Goal: Transaction & Acquisition: Book appointment/travel/reservation

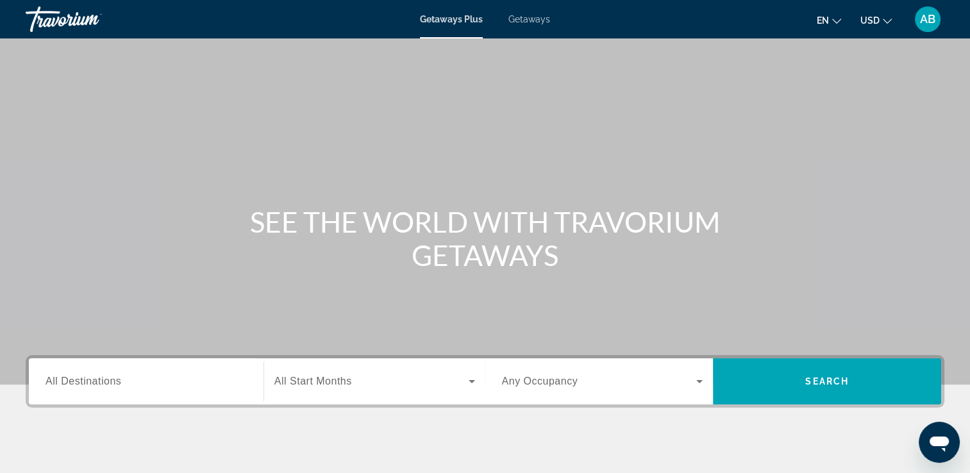
click at [96, 387] on span "All Destinations" at bounding box center [84, 381] width 76 height 11
click at [96, 387] on input "Destination All Destinations" at bounding box center [146, 381] width 201 height 15
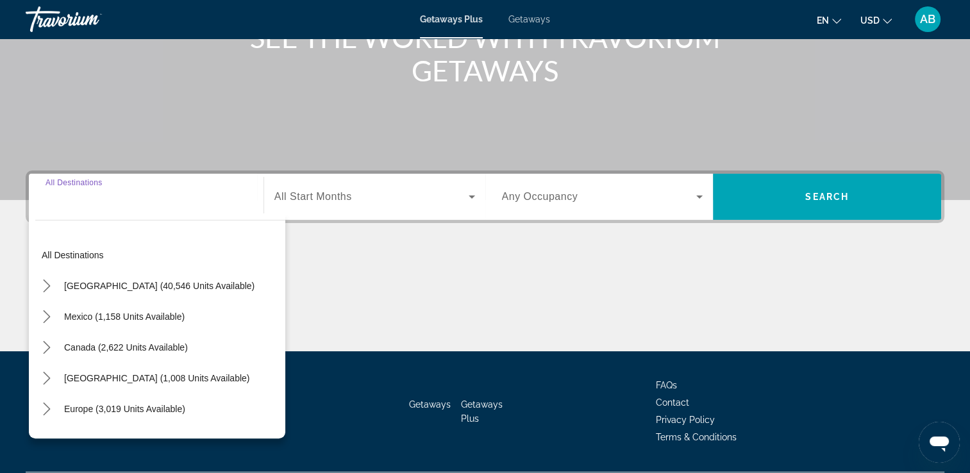
scroll to position [219, 0]
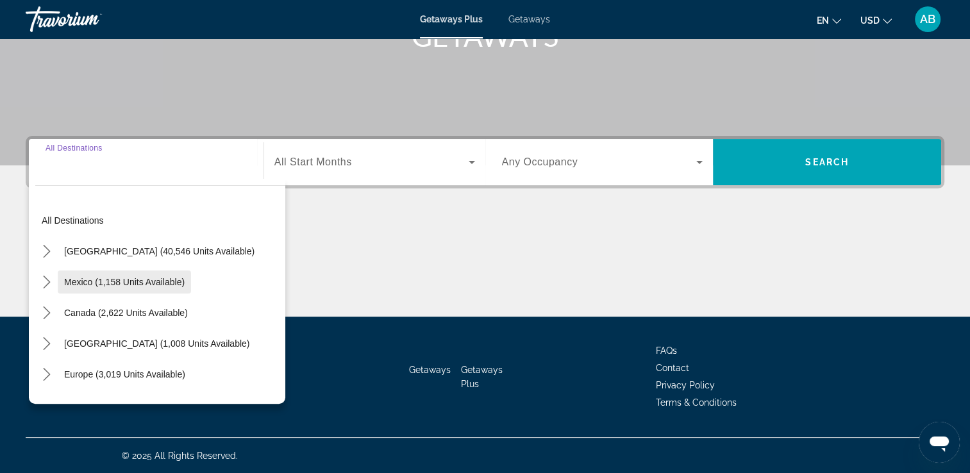
click at [95, 283] on span "Mexico (1,158 units available)" at bounding box center [124, 282] width 121 height 10
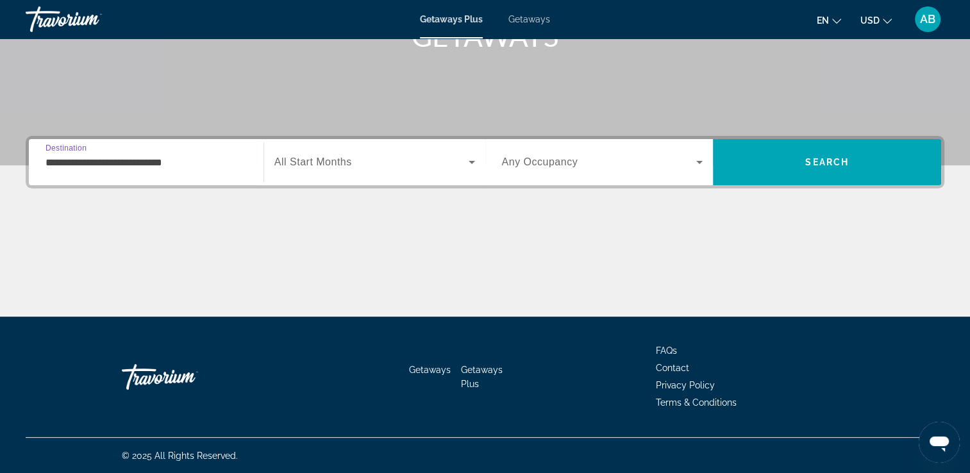
click at [110, 160] on input "**********" at bounding box center [146, 162] width 201 height 15
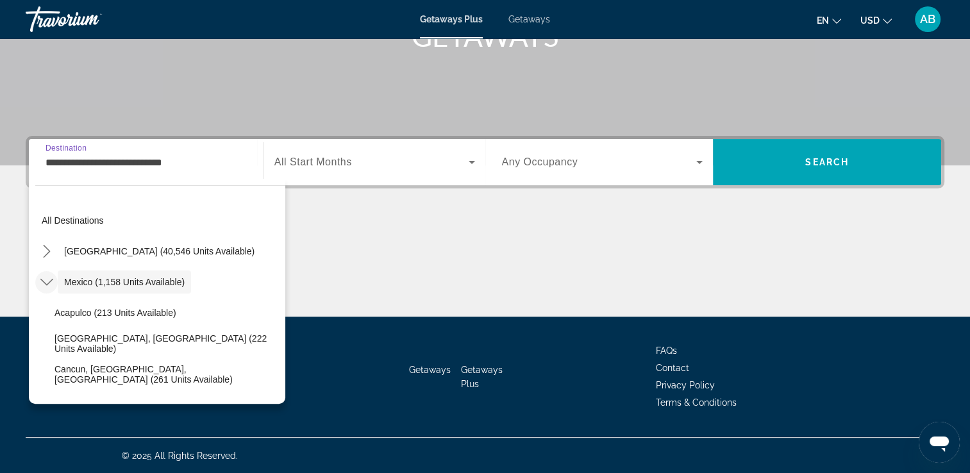
click at [49, 279] on icon "Toggle Mexico (1,158 units available) submenu" at bounding box center [46, 282] width 13 height 13
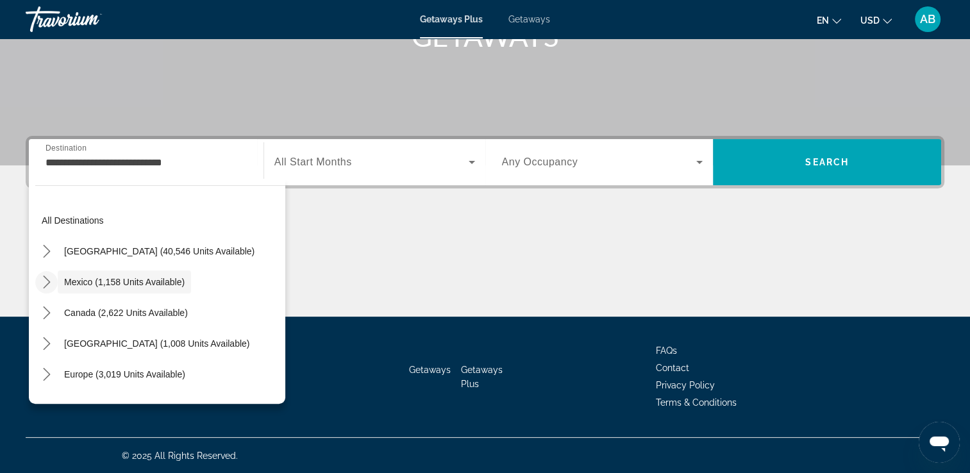
click at [48, 280] on icon "Toggle Mexico (1,158 units available) submenu" at bounding box center [46, 282] width 7 height 13
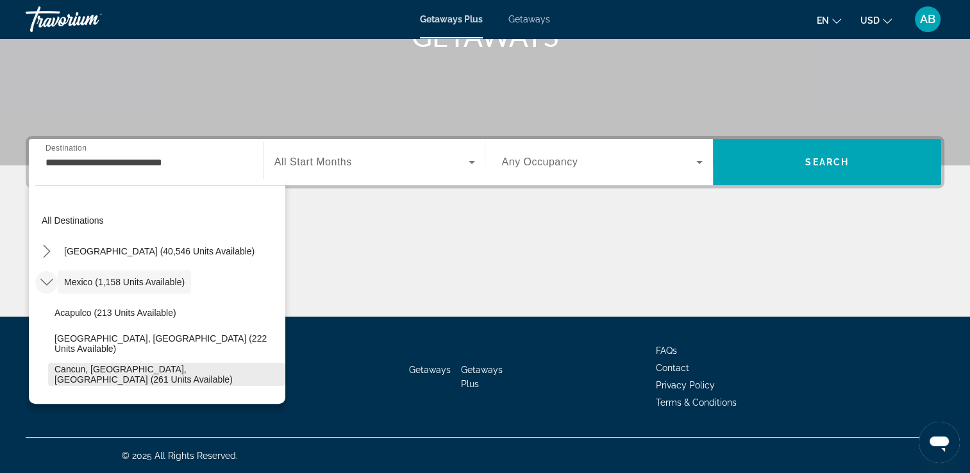
click at [167, 368] on span "Cancun, [GEOGRAPHIC_DATA], [GEOGRAPHIC_DATA] (261 units available)" at bounding box center [167, 374] width 224 height 21
type input "**********"
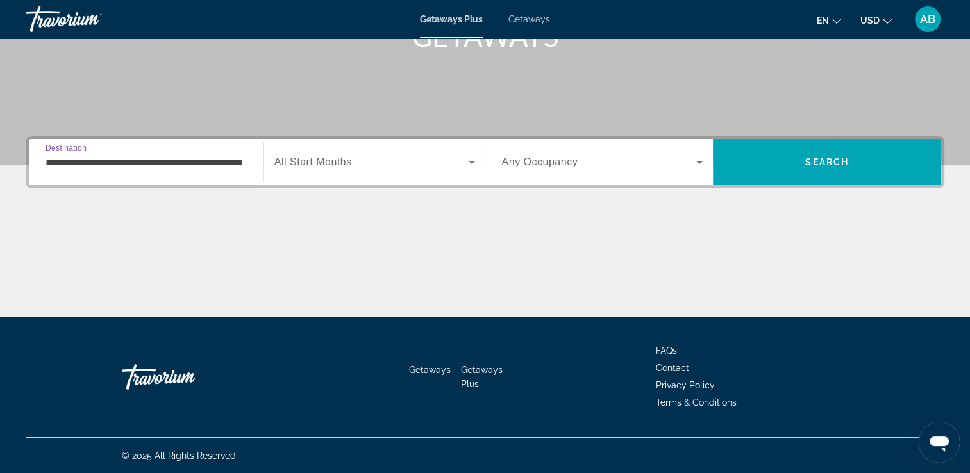
click at [474, 160] on icon "Search widget" at bounding box center [471, 162] width 15 height 15
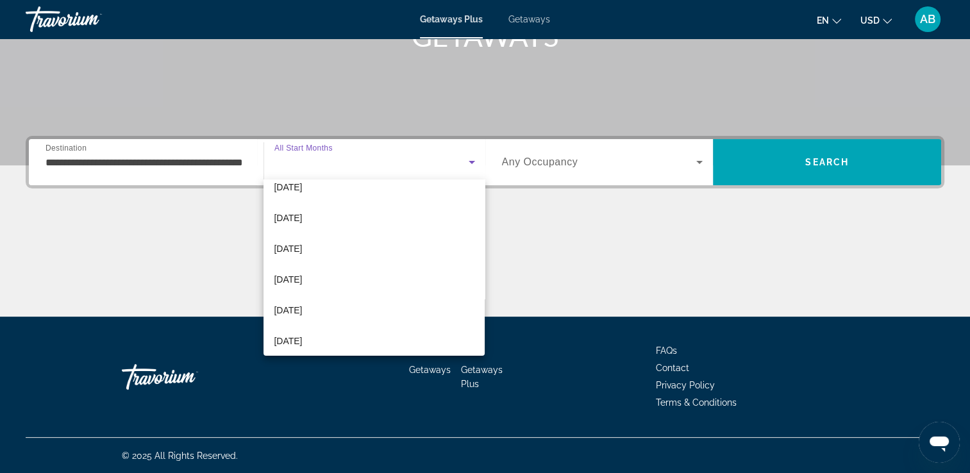
scroll to position [72, 0]
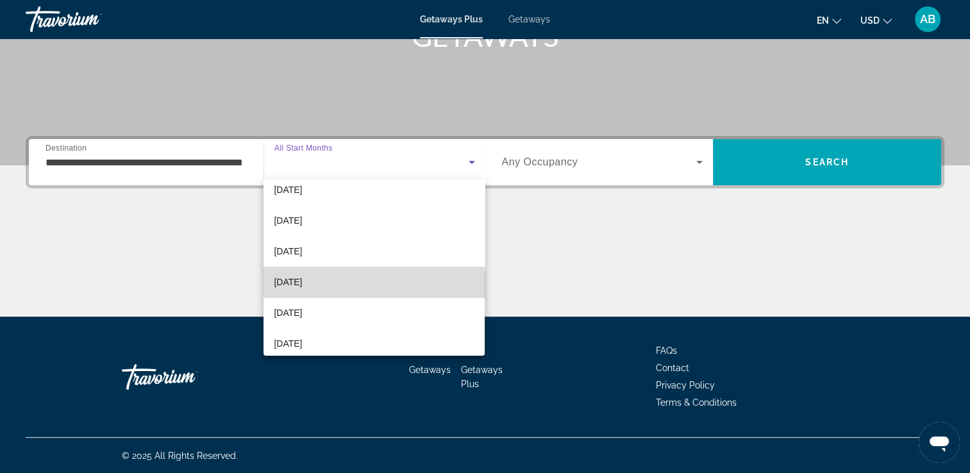
click at [444, 290] on mat-option "[DATE]" at bounding box center [374, 282] width 221 height 31
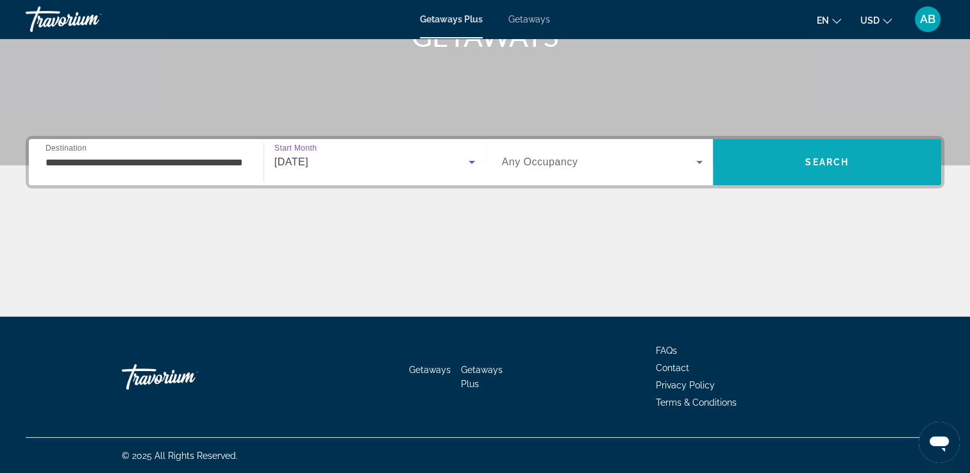
click at [773, 167] on span "Search" at bounding box center [827, 162] width 228 height 31
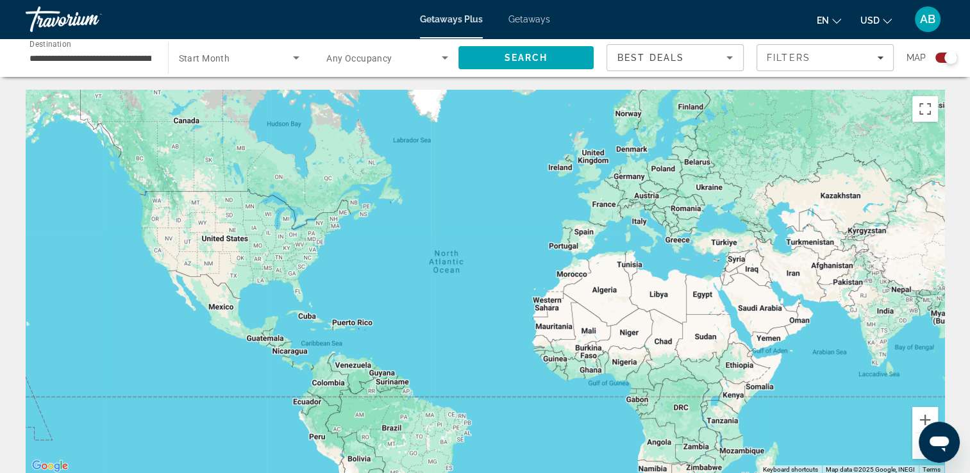
click at [537, 19] on span "Getaways" at bounding box center [529, 19] width 42 height 10
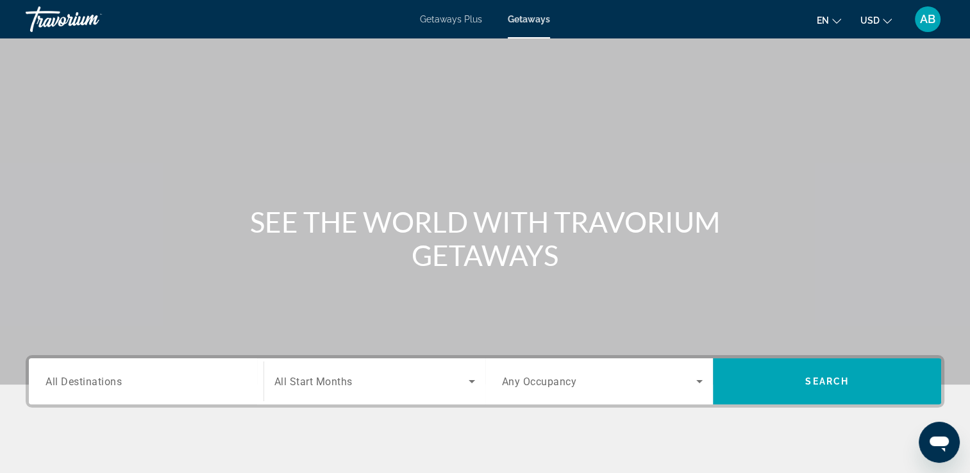
click at [151, 376] on input "Destination All Destinations" at bounding box center [146, 381] width 201 height 15
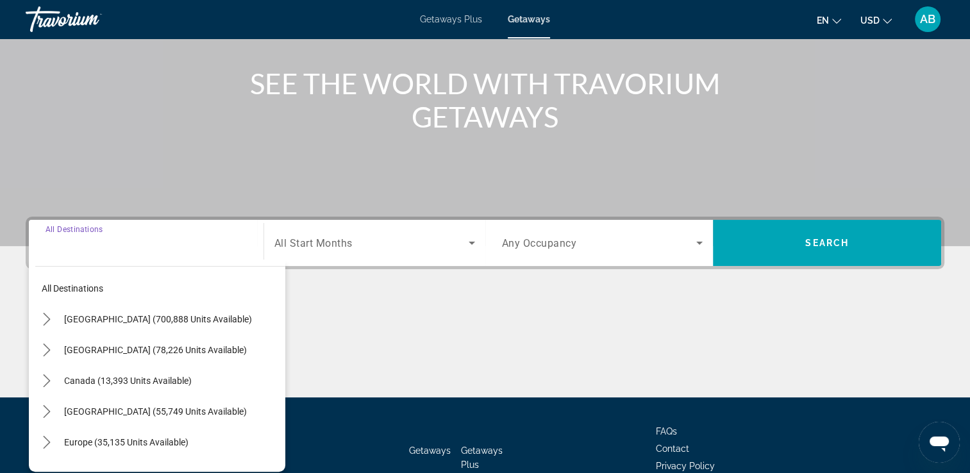
scroll to position [219, 0]
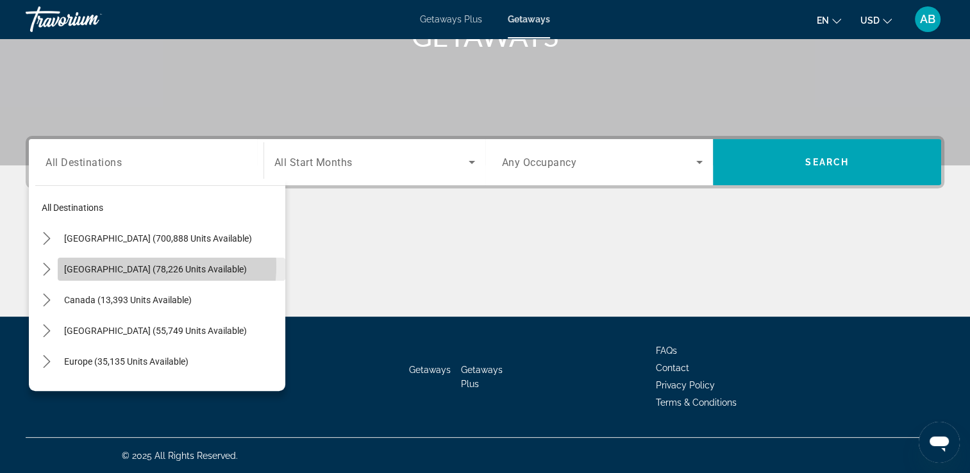
click at [135, 265] on span "[GEOGRAPHIC_DATA] (78,226 units available)" at bounding box center [155, 269] width 183 height 10
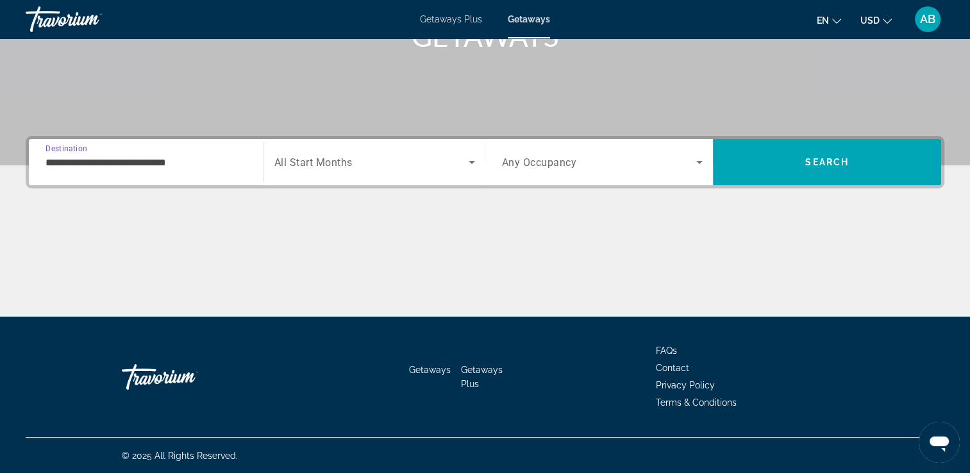
click at [144, 158] on input "**********" at bounding box center [146, 162] width 201 height 15
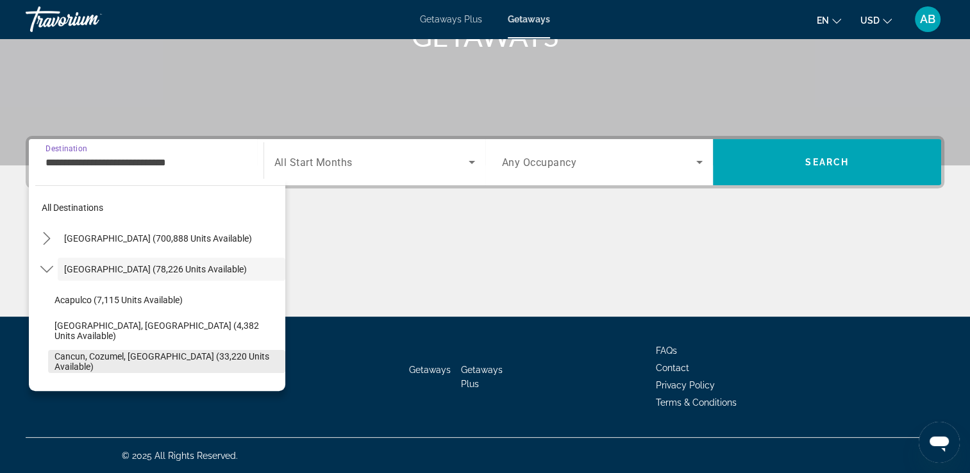
click at [135, 353] on span "Cancun, Cozumel, [GEOGRAPHIC_DATA] (33,220 units available)" at bounding box center [167, 361] width 224 height 21
type input "**********"
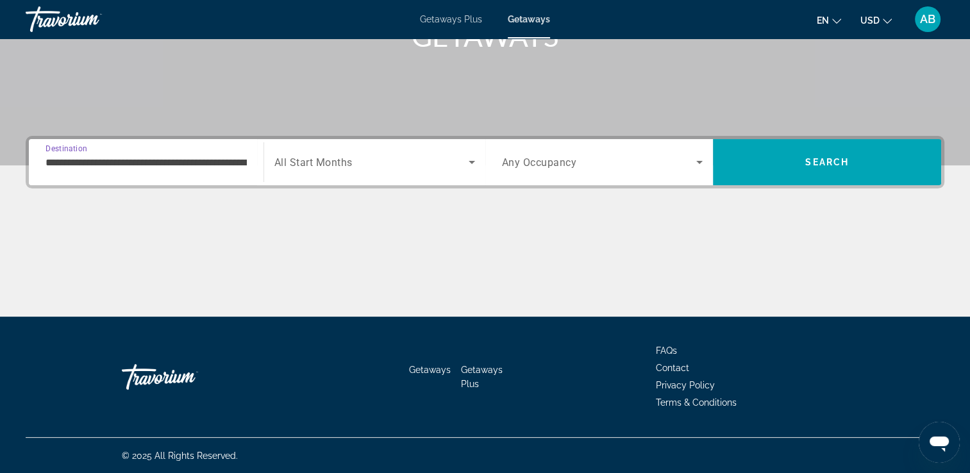
click at [468, 161] on icon "Search widget" at bounding box center [471, 162] width 15 height 15
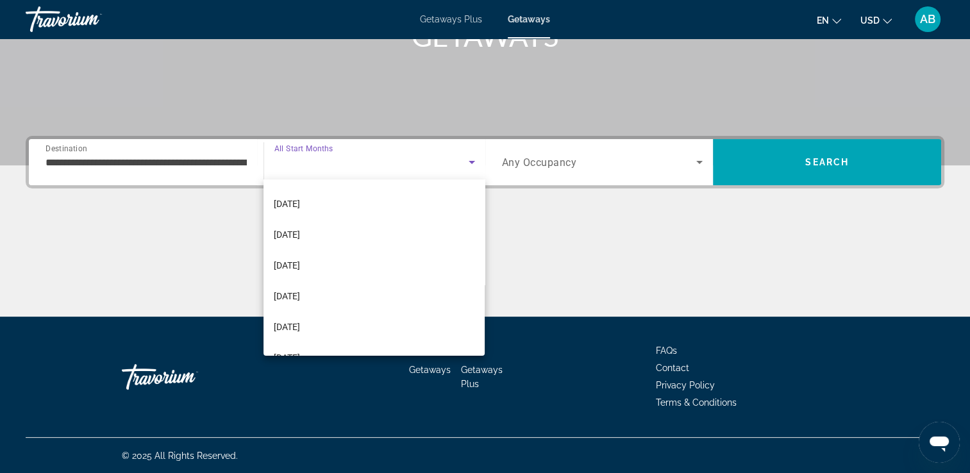
scroll to position [64, 0]
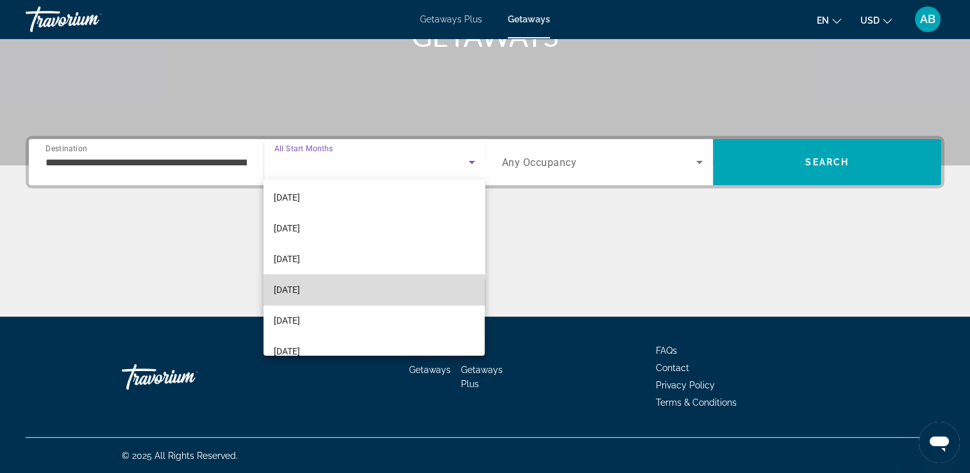
click at [435, 292] on mat-option "[DATE]" at bounding box center [374, 289] width 221 height 31
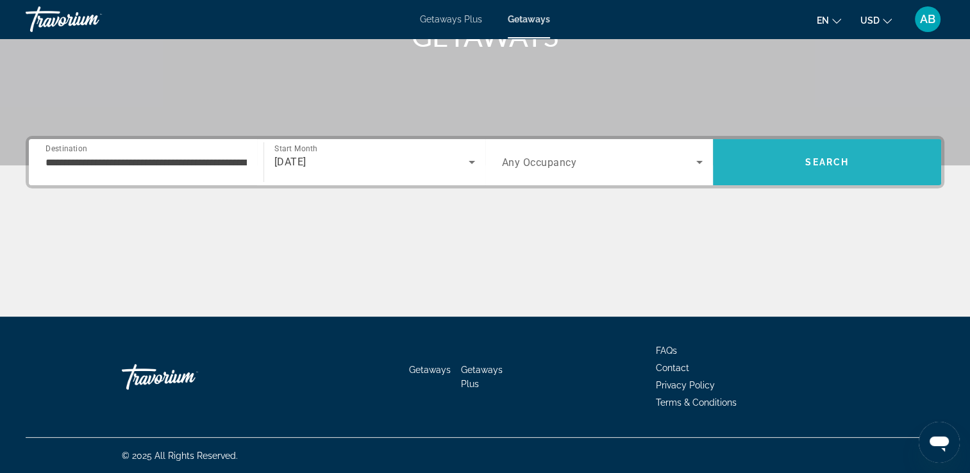
click at [819, 176] on span "Search" at bounding box center [827, 162] width 228 height 31
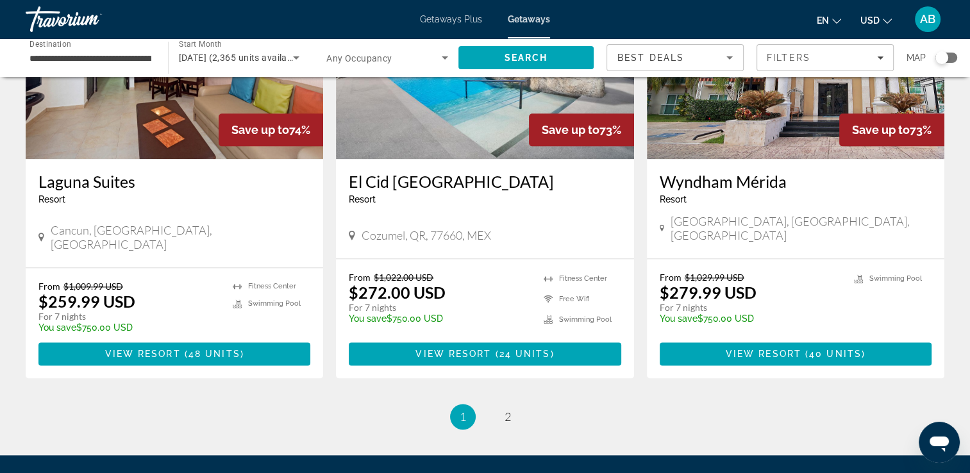
scroll to position [1658, 0]
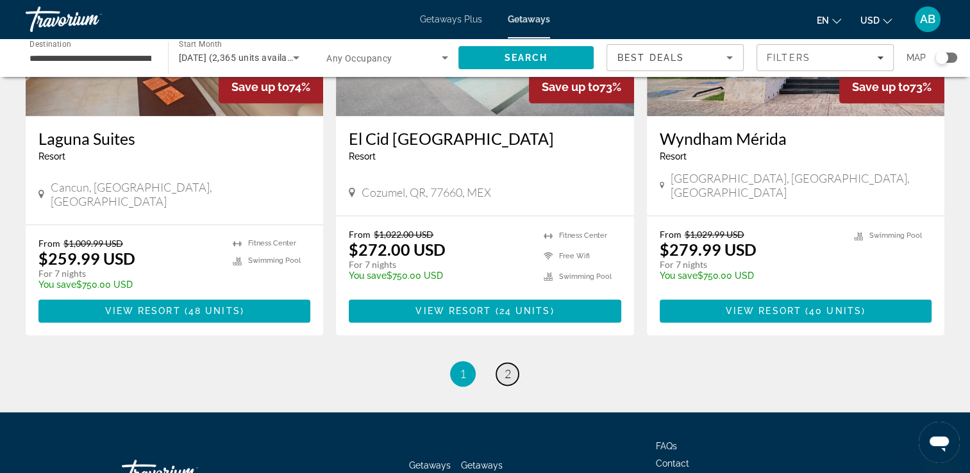
click at [509, 367] on span "2" at bounding box center [508, 374] width 6 height 14
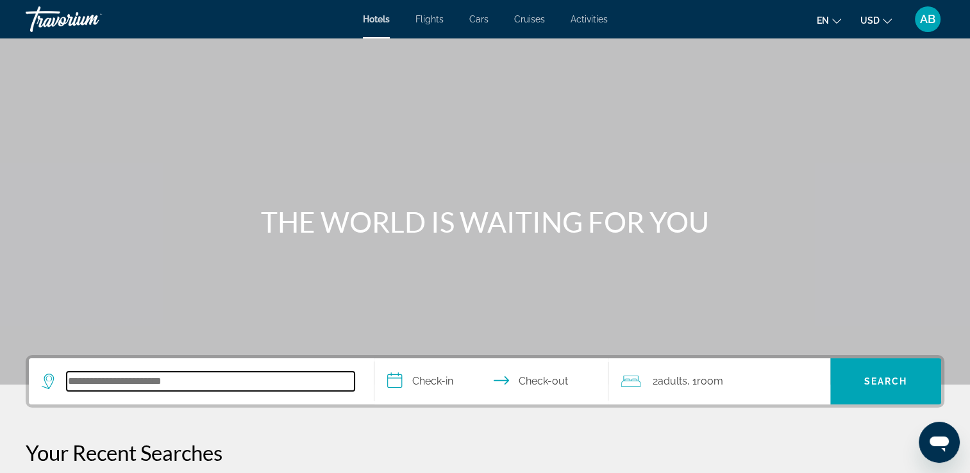
click at [182, 379] on input "Search hotel destination" at bounding box center [211, 381] width 288 height 19
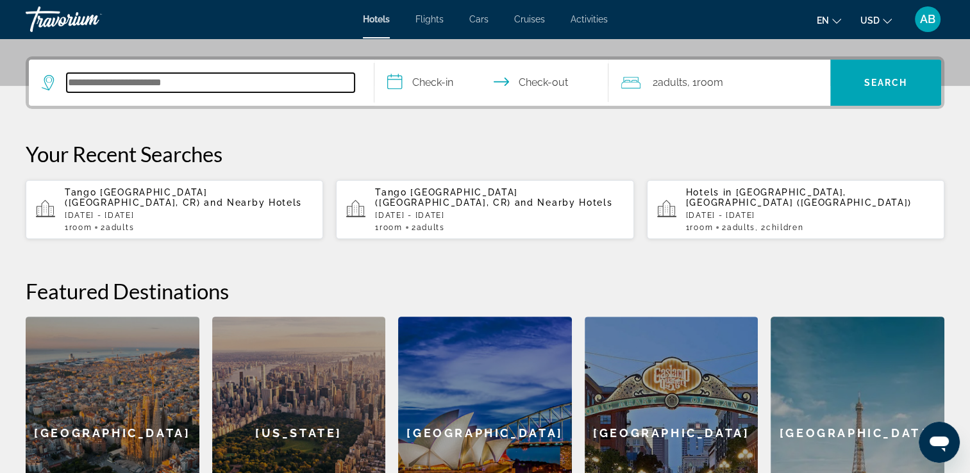
scroll to position [313, 0]
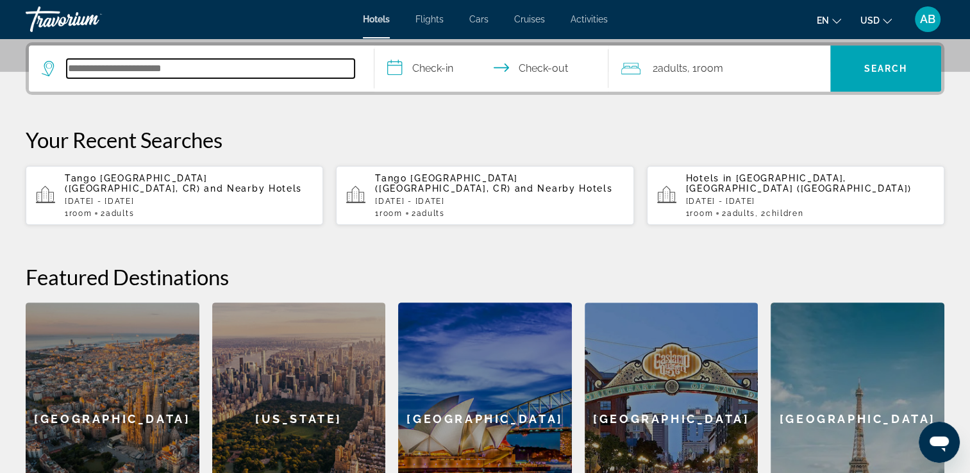
paste input "**********"
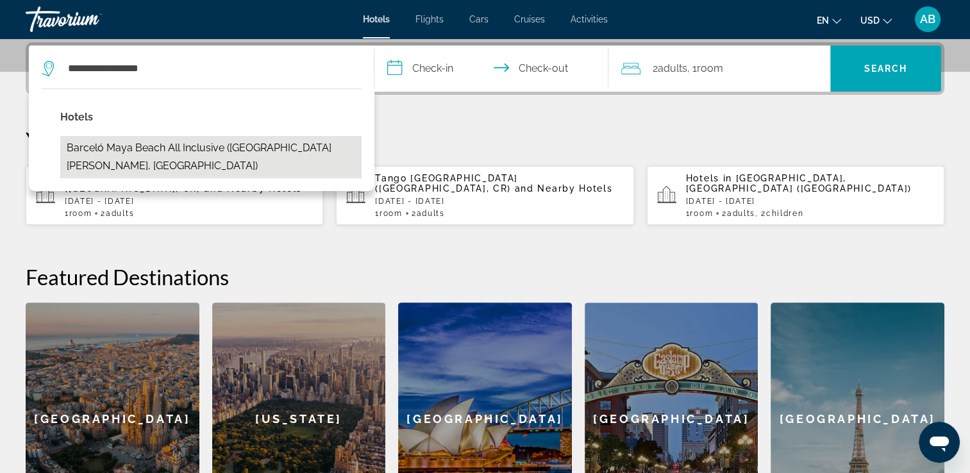
click at [174, 149] on button "Barceló Maya Beach All Inclusive (Playa Del Carmen, MX)" at bounding box center [210, 157] width 301 height 42
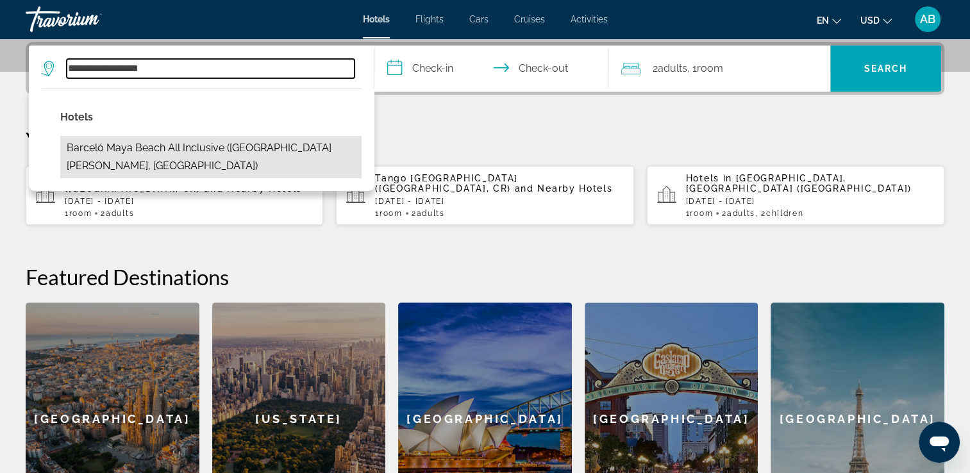
type input "**********"
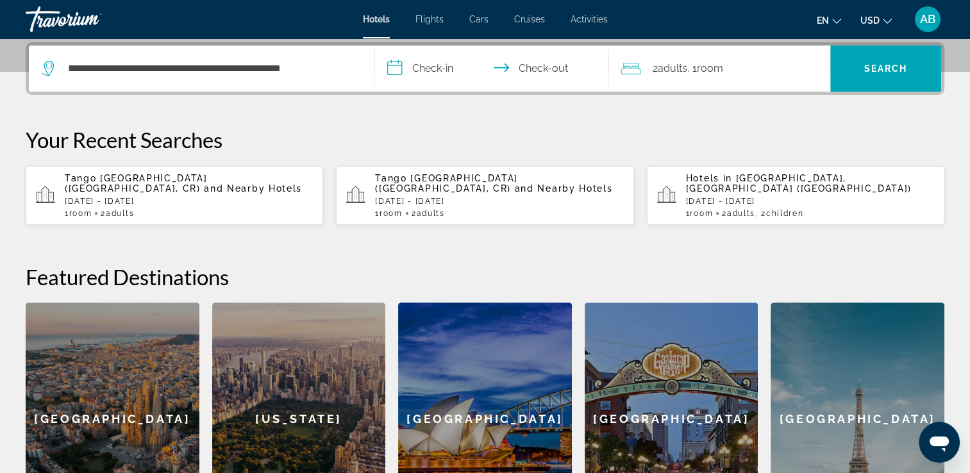
click at [442, 67] on input "**********" at bounding box center [494, 71] width 240 height 50
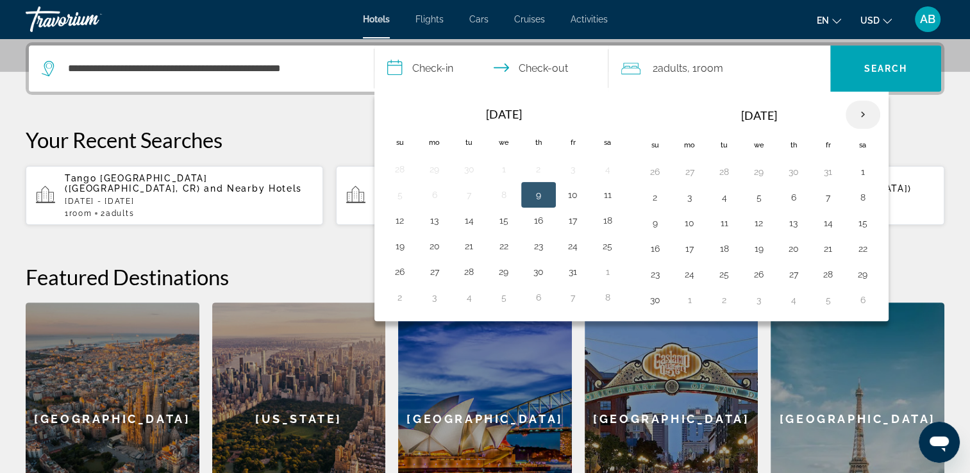
click at [859, 111] on th "Next month" at bounding box center [863, 115] width 35 height 28
click at [687, 195] on button "2" at bounding box center [690, 198] width 21 height 18
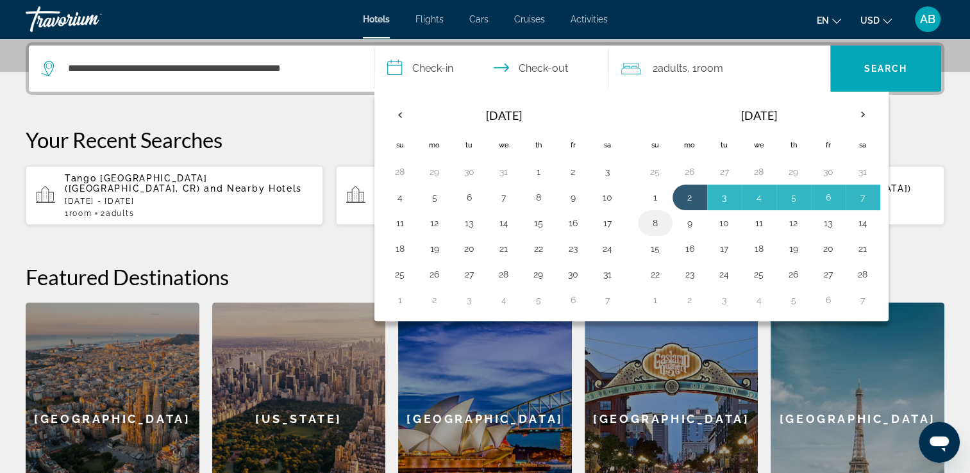
click at [651, 217] on button "8" at bounding box center [655, 223] width 21 height 18
type input "**********"
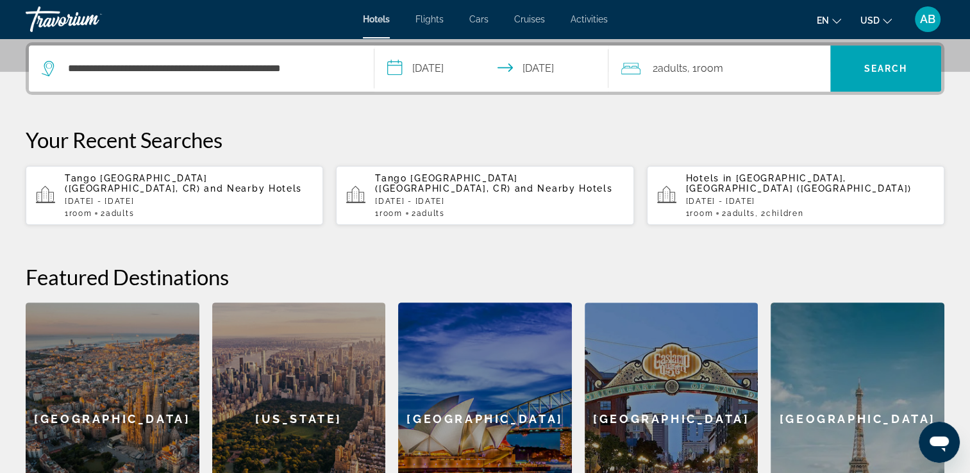
click at [703, 68] on span "Room" at bounding box center [709, 68] width 26 height 12
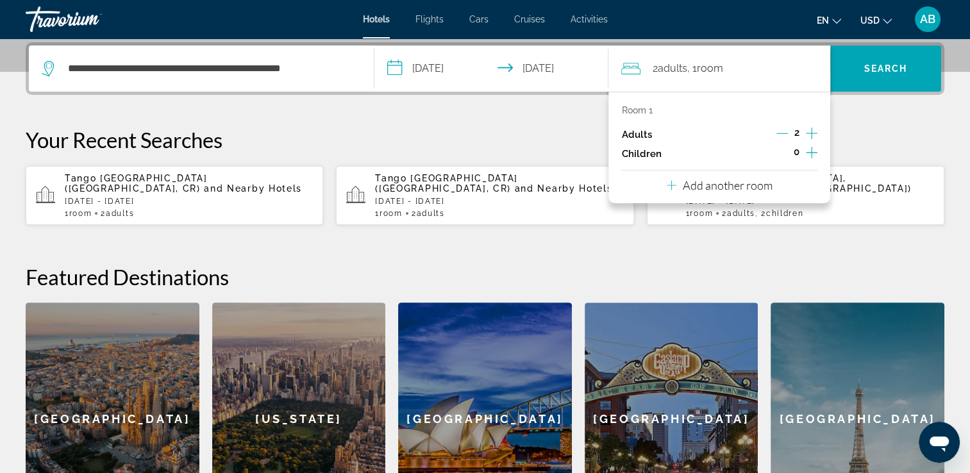
click at [780, 133] on icon "Decrement adults" at bounding box center [783, 133] width 12 height 1
click at [877, 74] on span "Search" at bounding box center [885, 68] width 111 height 31
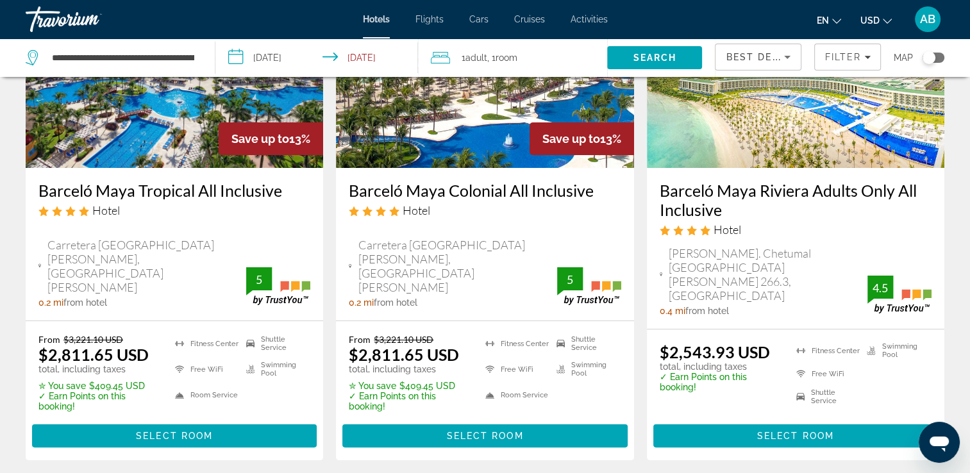
scroll to position [143, 0]
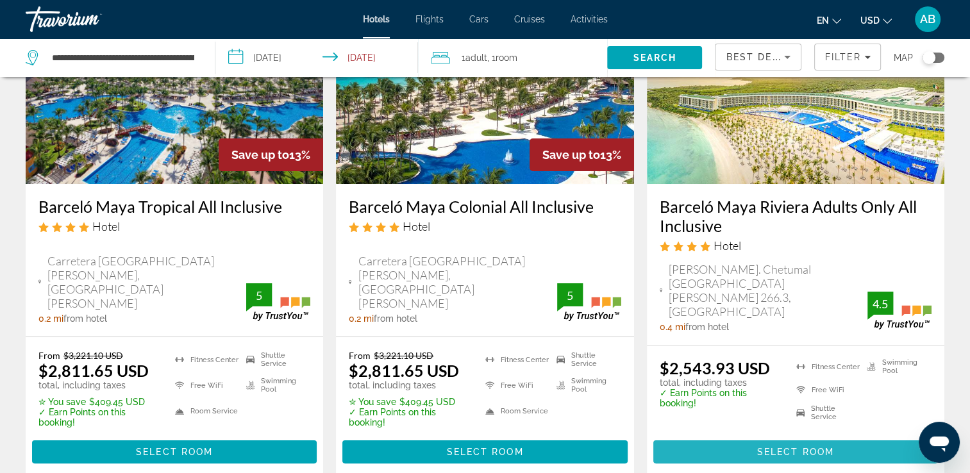
click at [792, 447] on span "Select Room" at bounding box center [795, 452] width 77 height 10
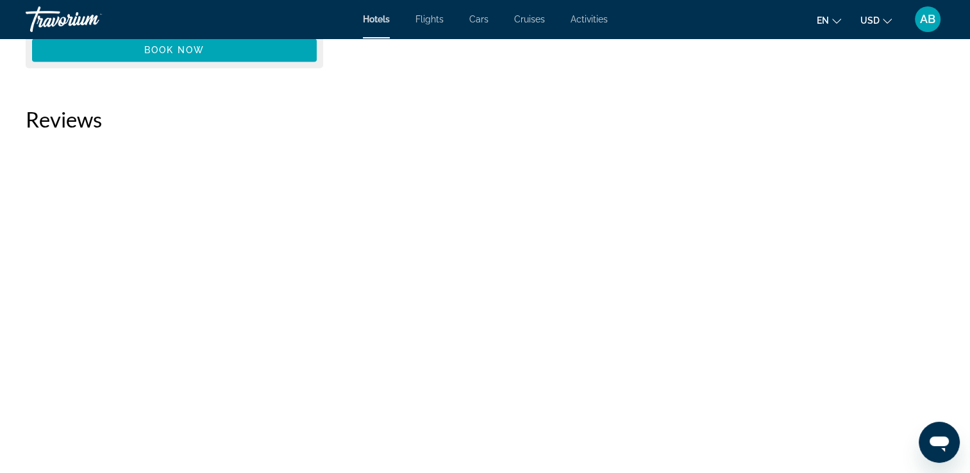
scroll to position [1828, 0]
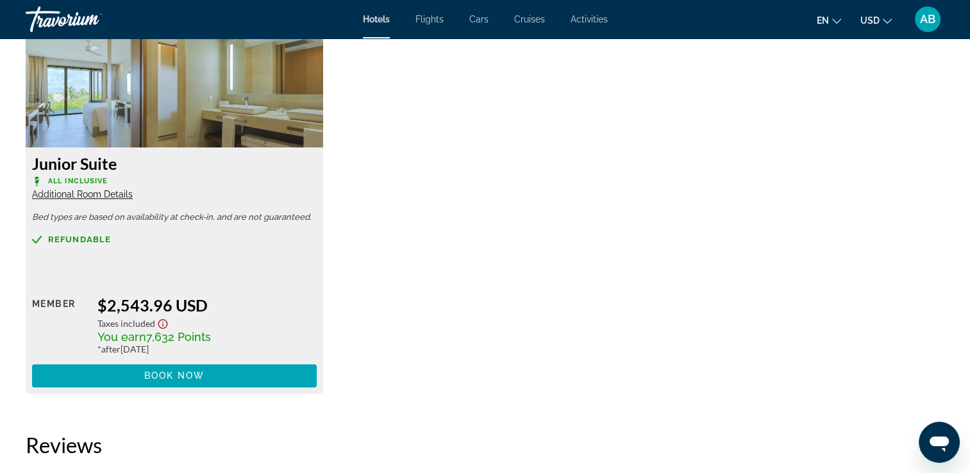
click at [121, 196] on span "Additional Room Details" at bounding box center [82, 194] width 101 height 10
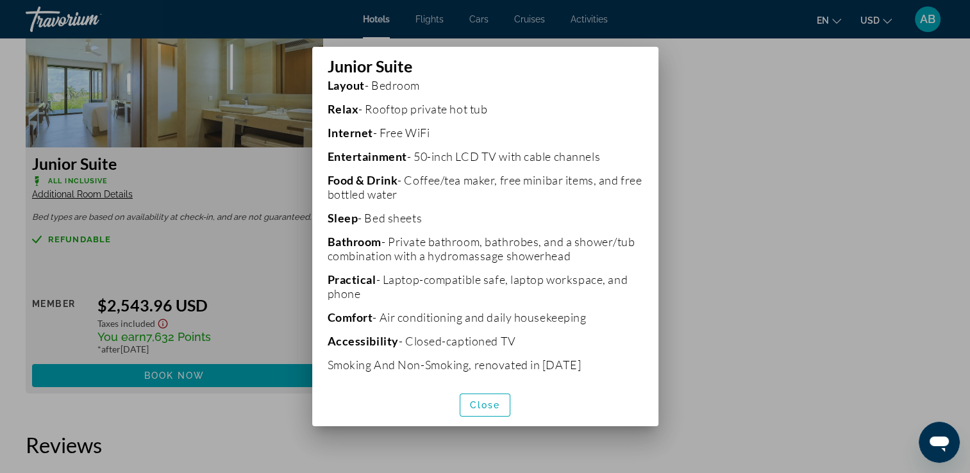
scroll to position [335, 0]
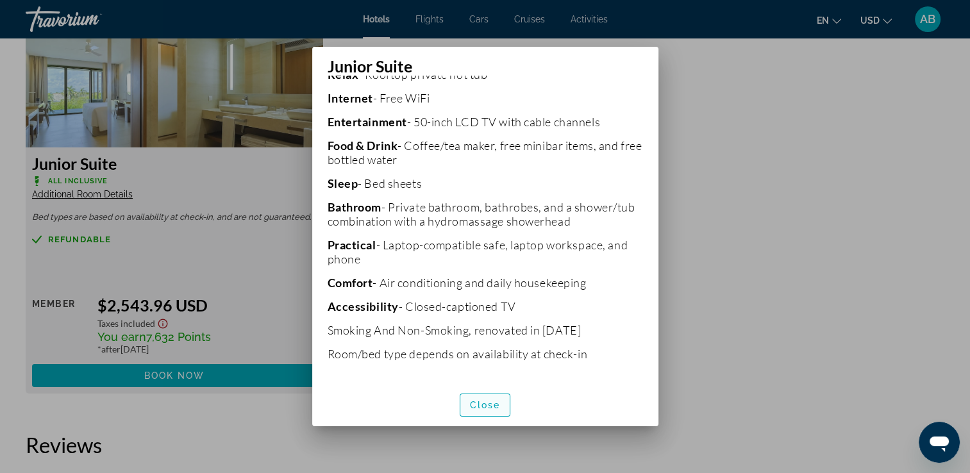
click at [484, 410] on span "Close" at bounding box center [485, 405] width 31 height 10
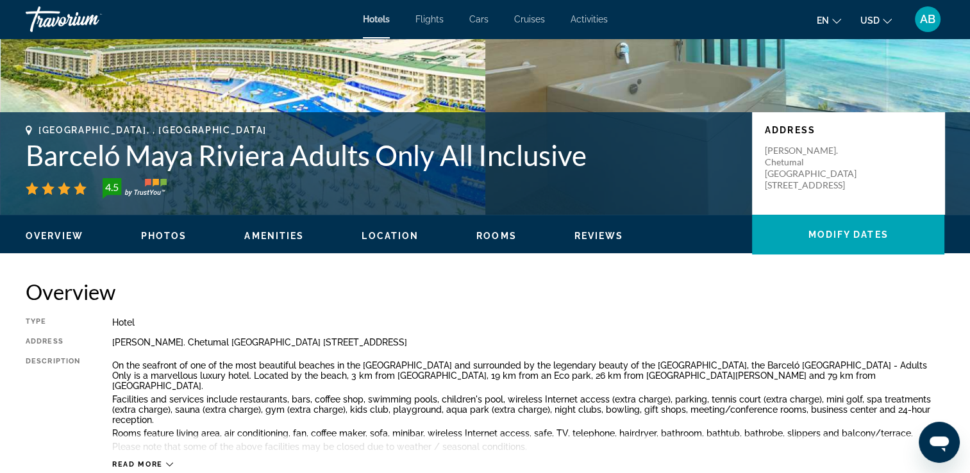
scroll to position [205, 0]
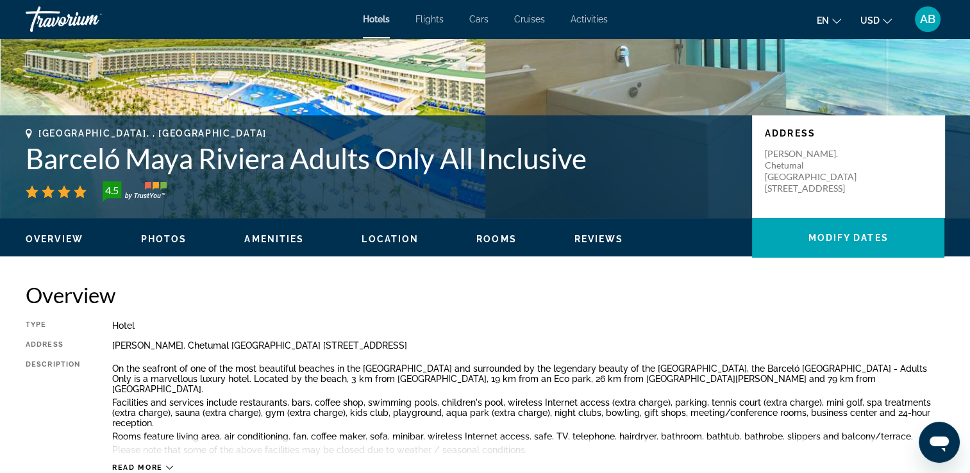
click at [508, 239] on span "Rooms" at bounding box center [496, 239] width 40 height 10
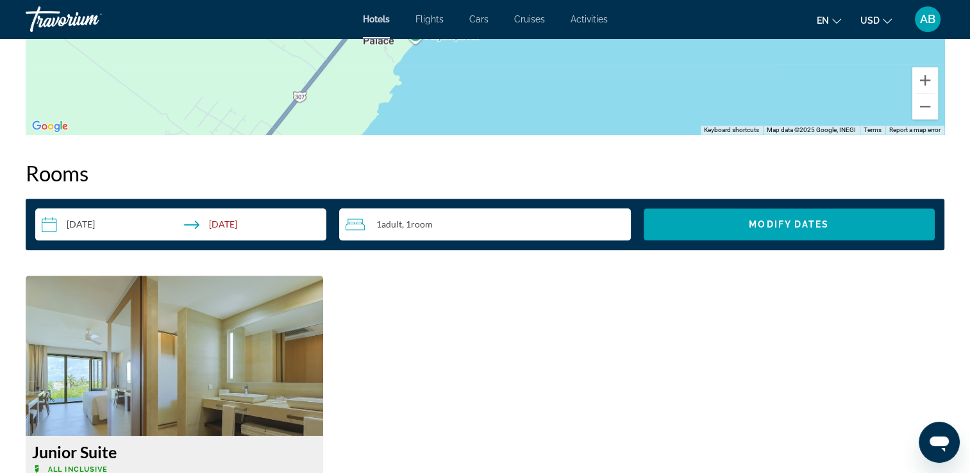
scroll to position [1525, 0]
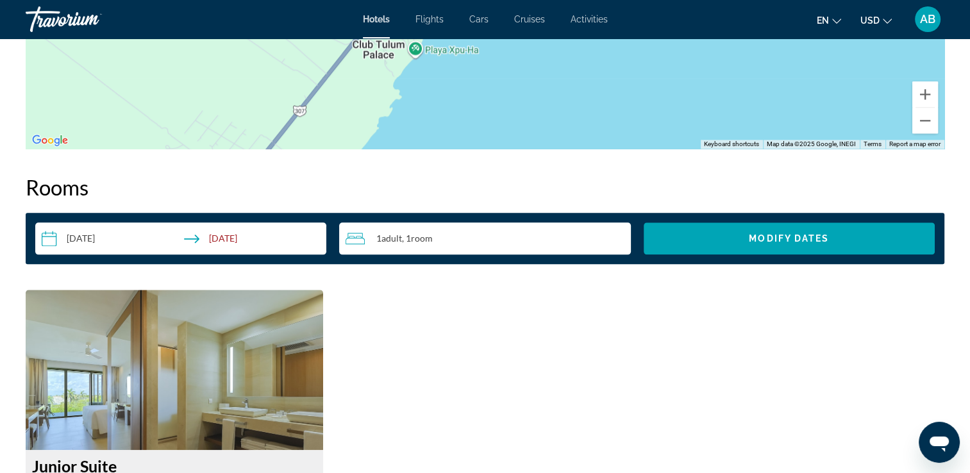
click at [235, 239] on input "**********" at bounding box center [183, 240] width 296 height 36
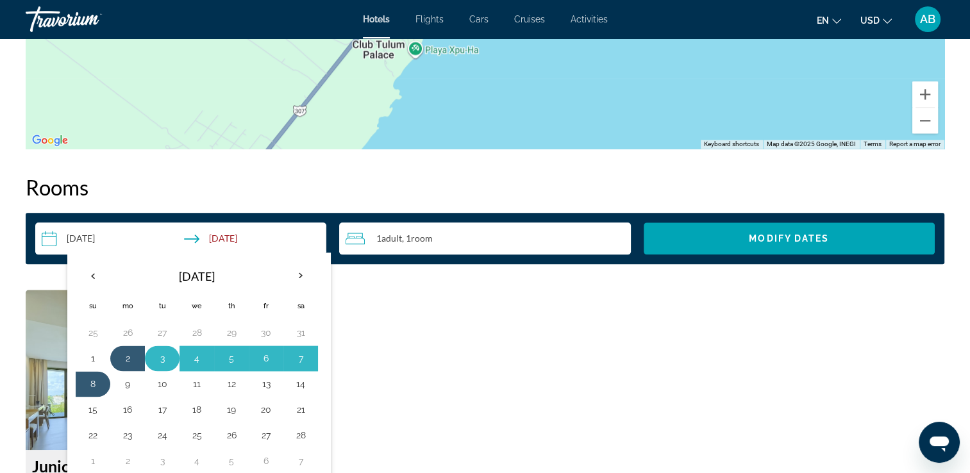
click at [160, 361] on button "3" at bounding box center [162, 358] width 21 height 18
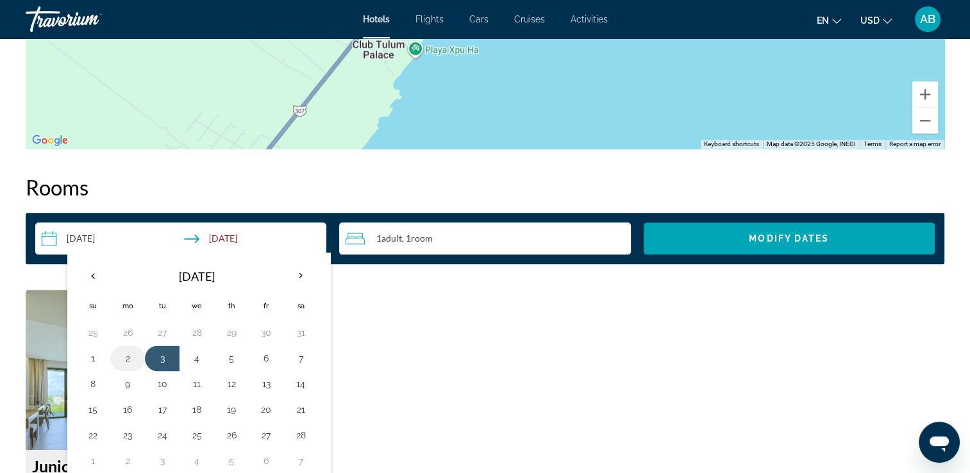
click at [128, 359] on button "2" at bounding box center [127, 358] width 21 height 18
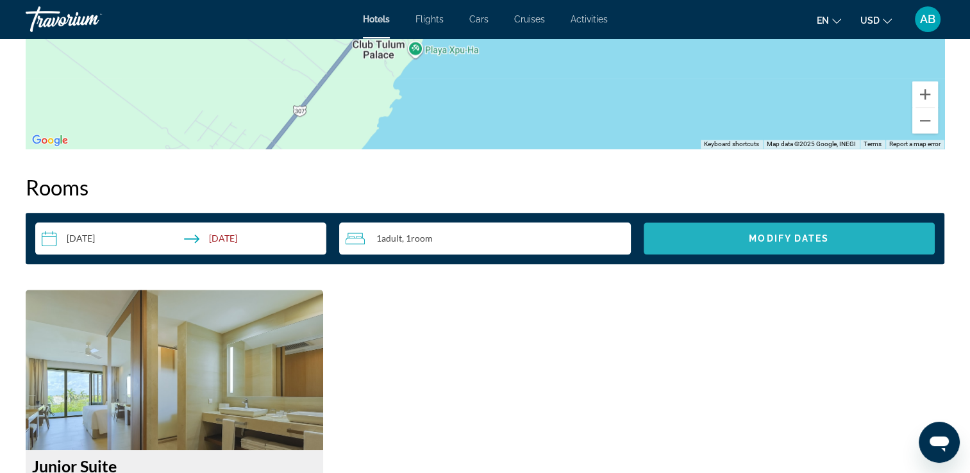
click at [784, 244] on span "Search widget" at bounding box center [789, 238] width 291 height 31
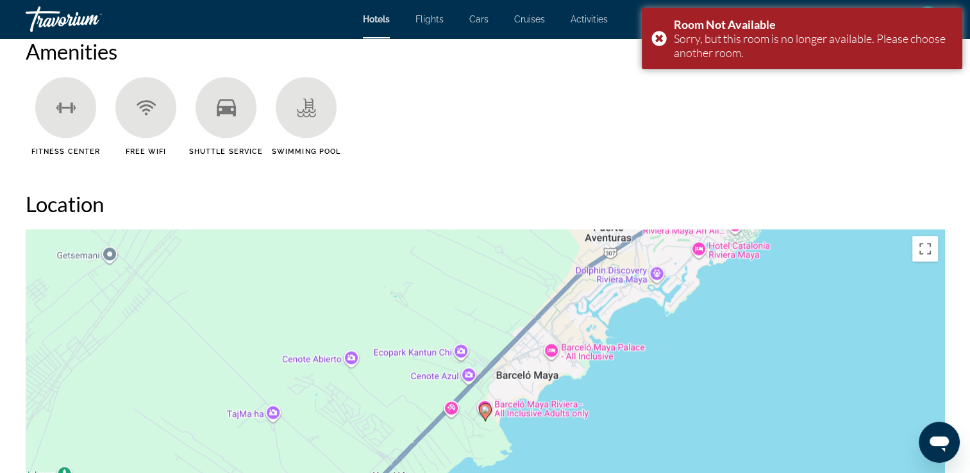
scroll to position [1029, 0]
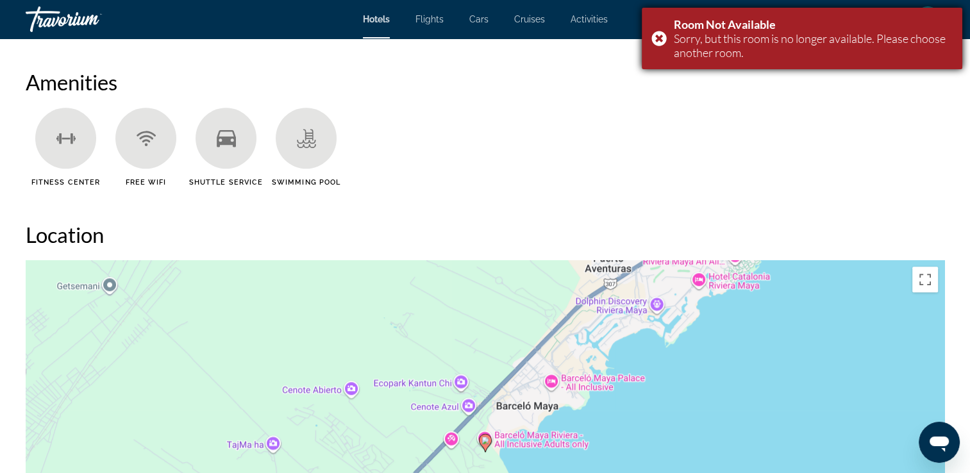
click at [662, 38] on div "Room Not Available Sorry, but this room is no longer available. Please choose a…" at bounding box center [802, 39] width 321 height 62
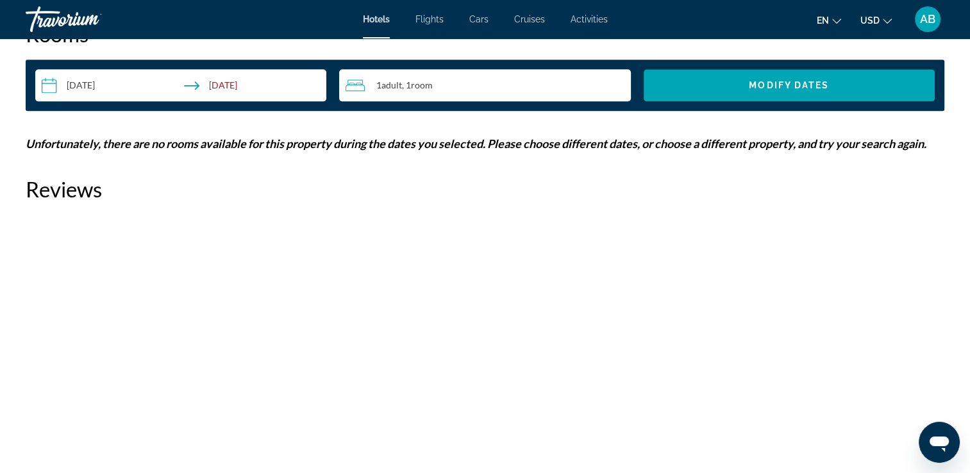
scroll to position [1682, 0]
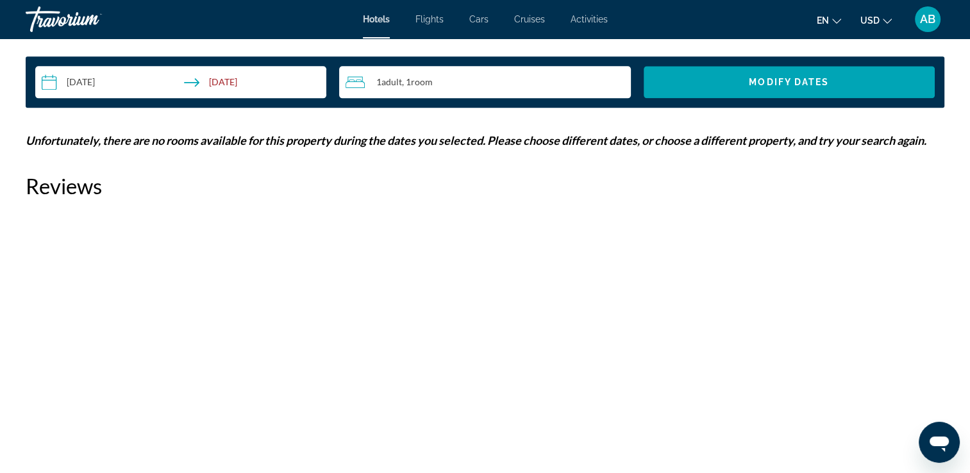
click at [249, 81] on input "**********" at bounding box center [183, 84] width 296 height 36
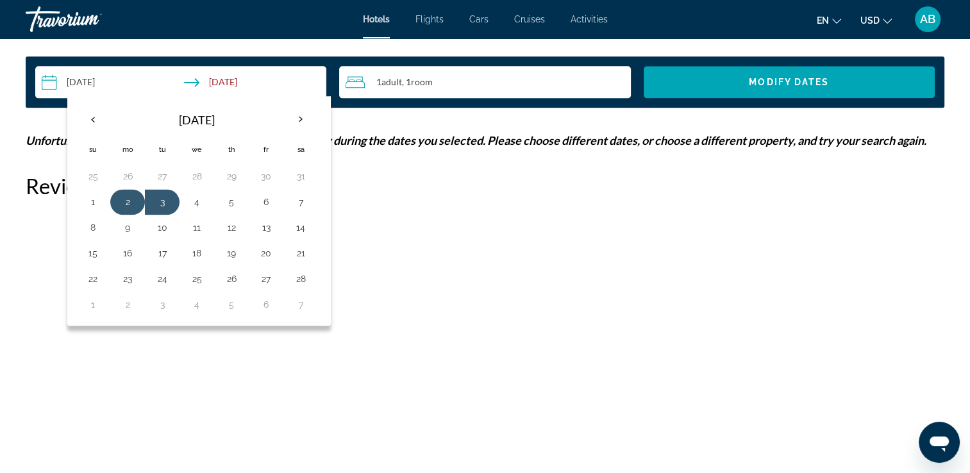
click at [129, 204] on button "2" at bounding box center [127, 202] width 21 height 18
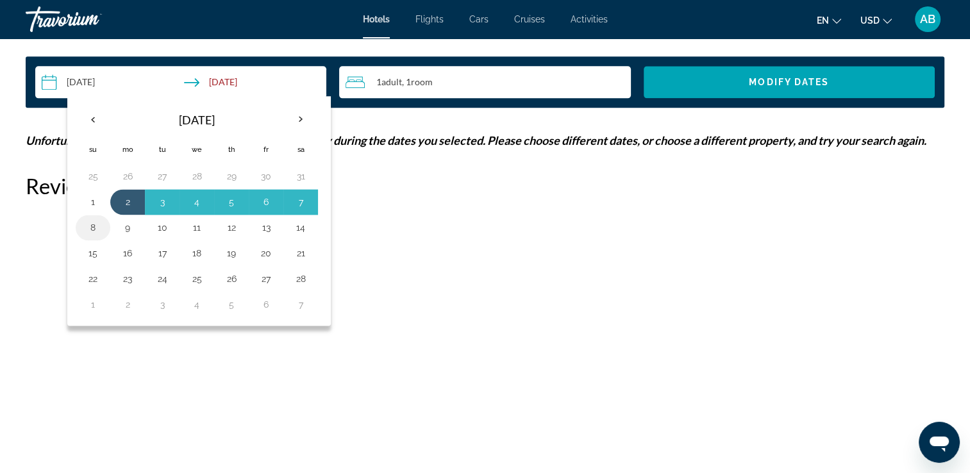
click at [92, 228] on button "8" at bounding box center [93, 228] width 21 height 18
type input "**********"
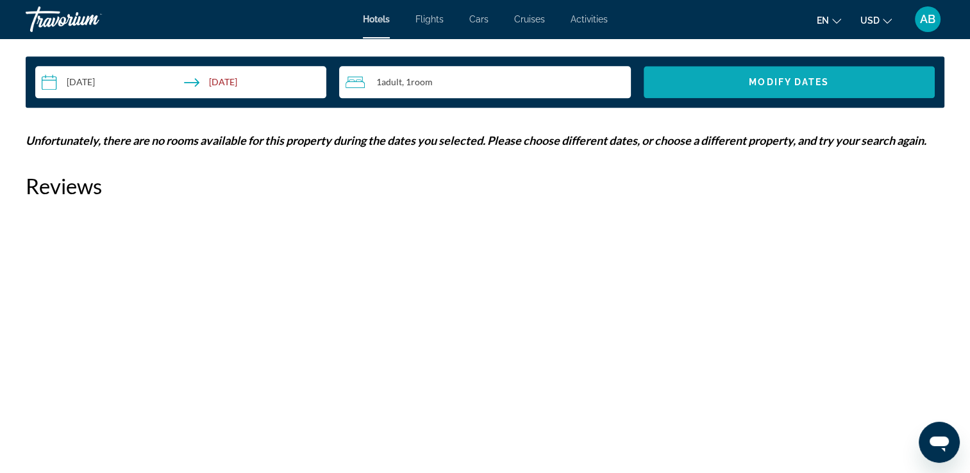
click at [772, 78] on span "Modify Dates" at bounding box center [789, 82] width 80 height 10
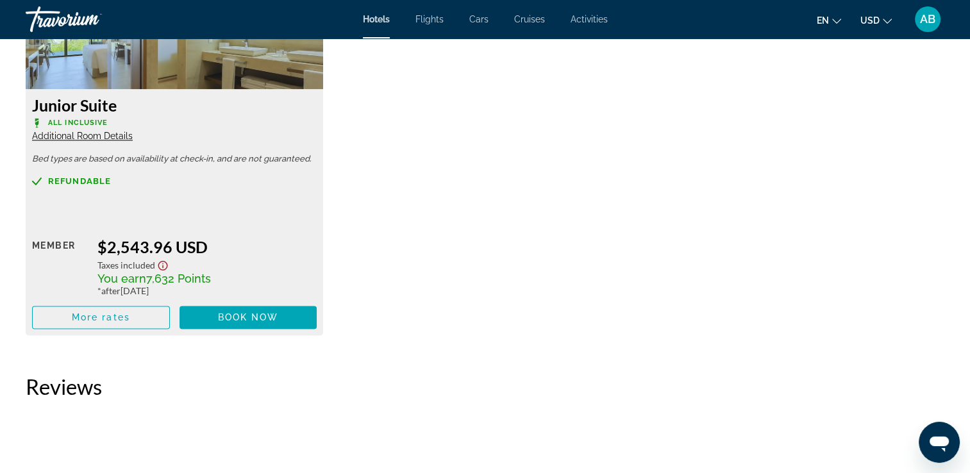
scroll to position [1908, 0]
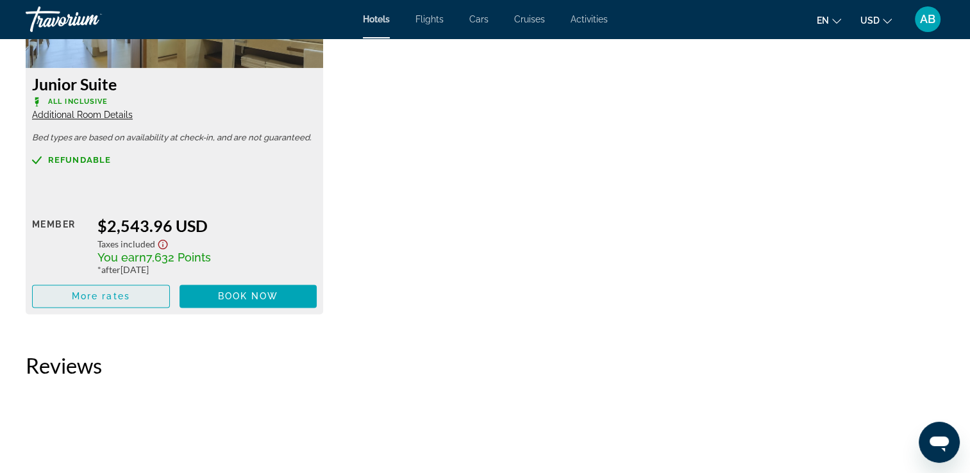
click at [124, 294] on span "More rates" at bounding box center [101, 296] width 58 height 10
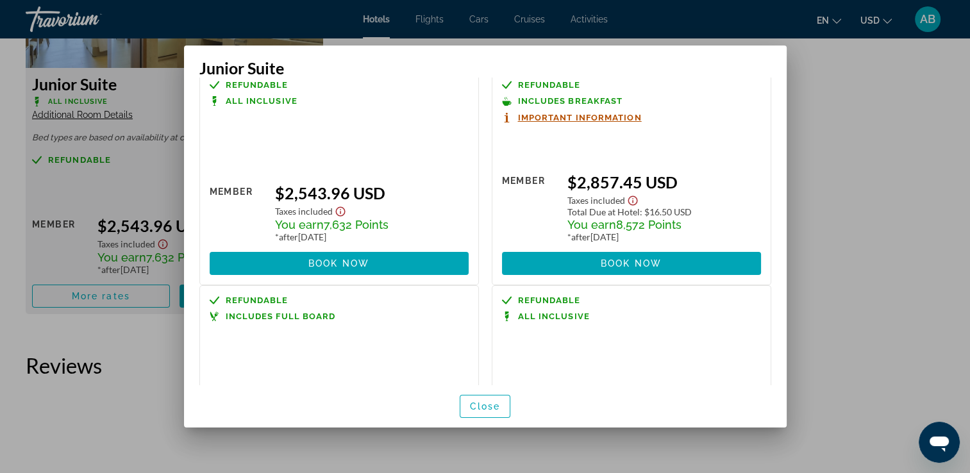
scroll to position [0, 0]
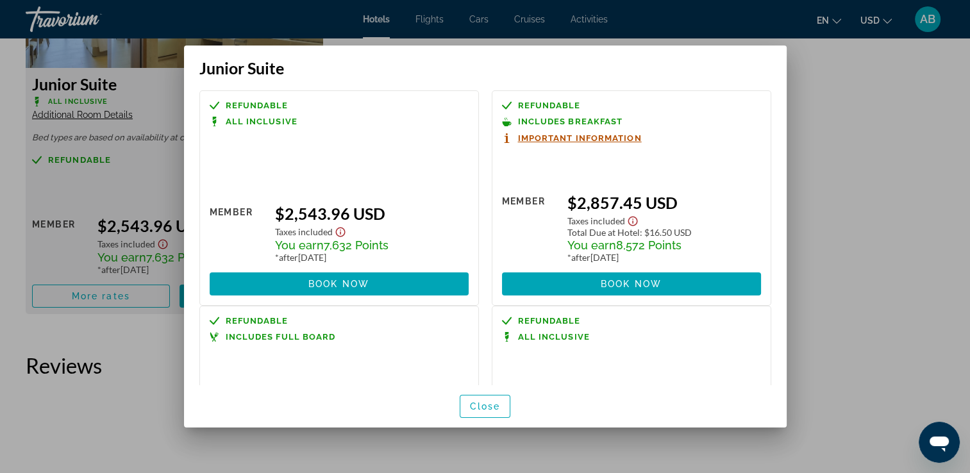
click at [710, 364] on div "Refundable All Inclusive Retail $0.00 when you redeem Member $2,543.96 USD Taxe…" at bounding box center [632, 407] width 280 height 202
click at [492, 408] on span "Close" at bounding box center [485, 406] width 31 height 10
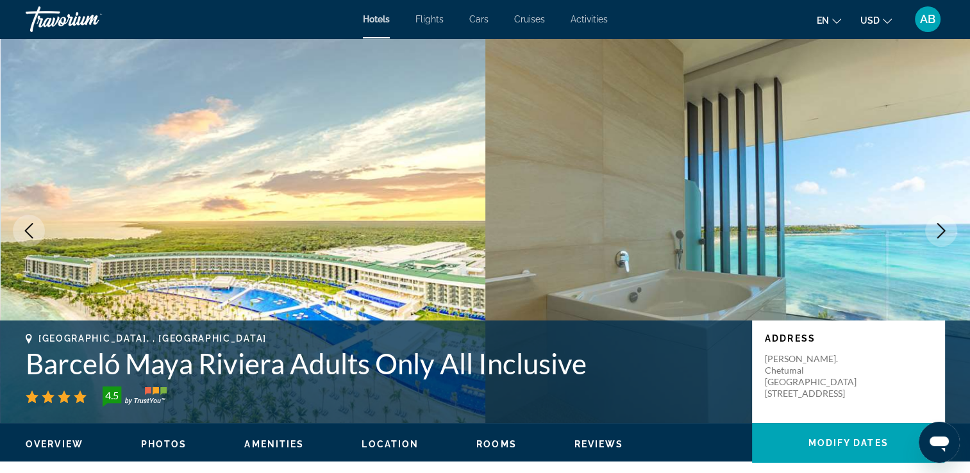
scroll to position [1908, 0]
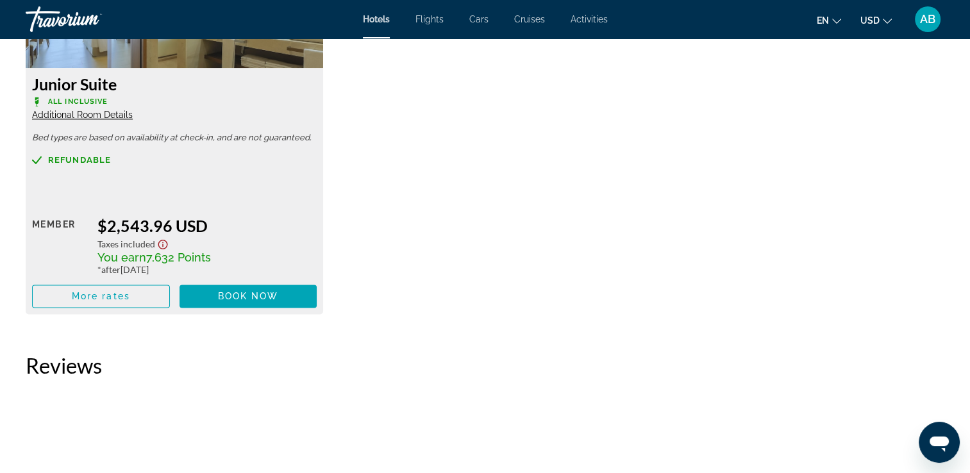
click at [884, 240] on div "Junior Suite All Inclusive Additional Room Details Bed types are based on avail…" at bounding box center [485, 117] width 932 height 419
